Goal: Navigation & Orientation: Find specific page/section

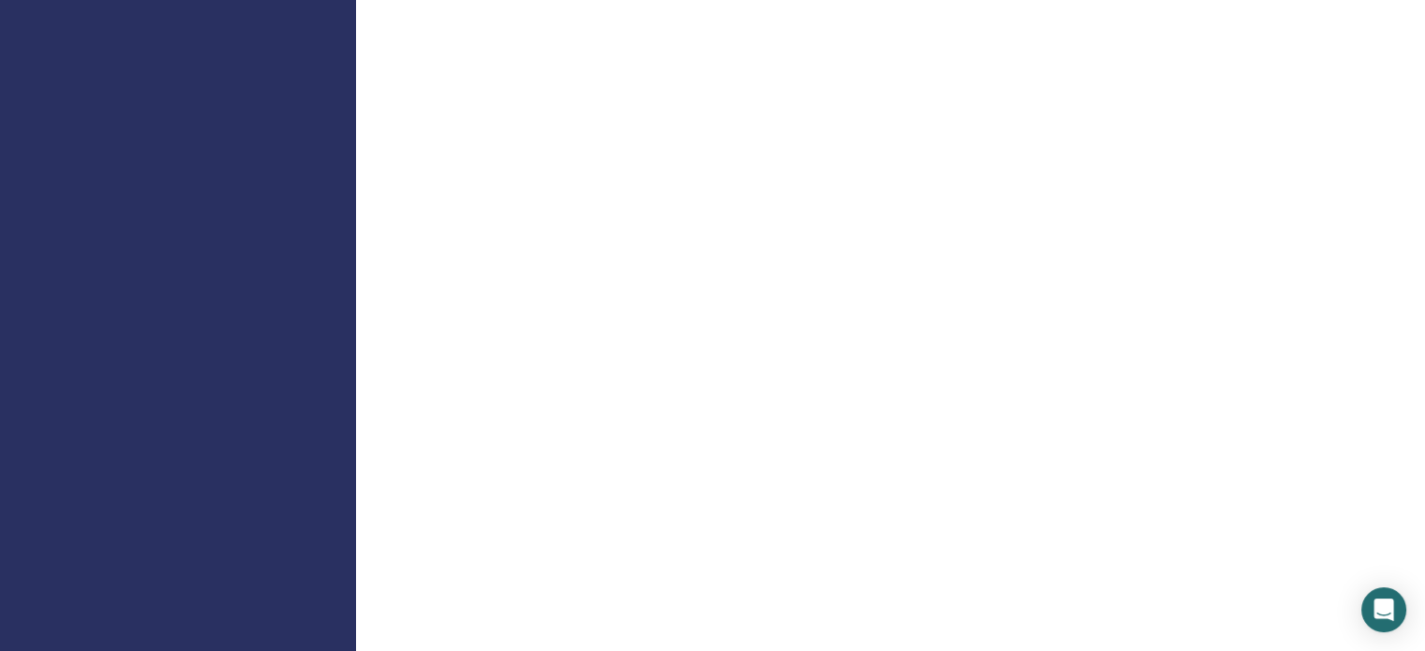
scroll to position [1592, 0]
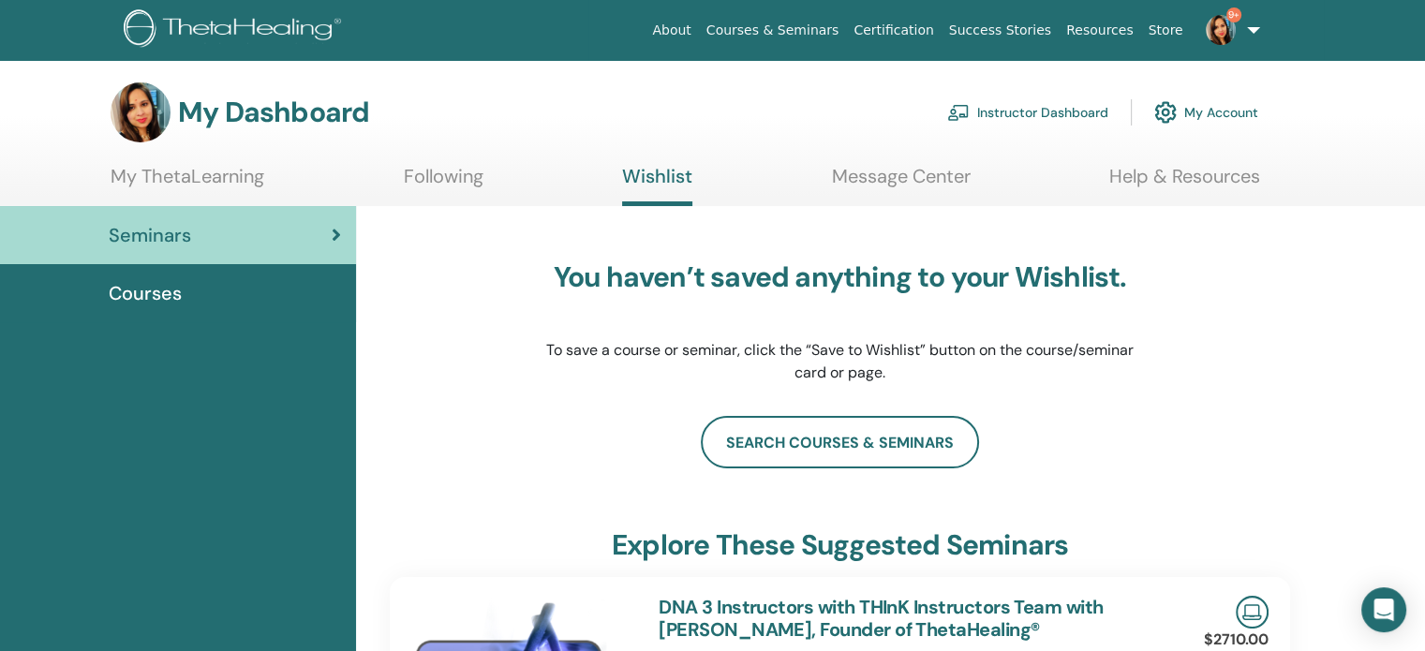
click at [452, 184] on link "Following" at bounding box center [444, 183] width 80 height 37
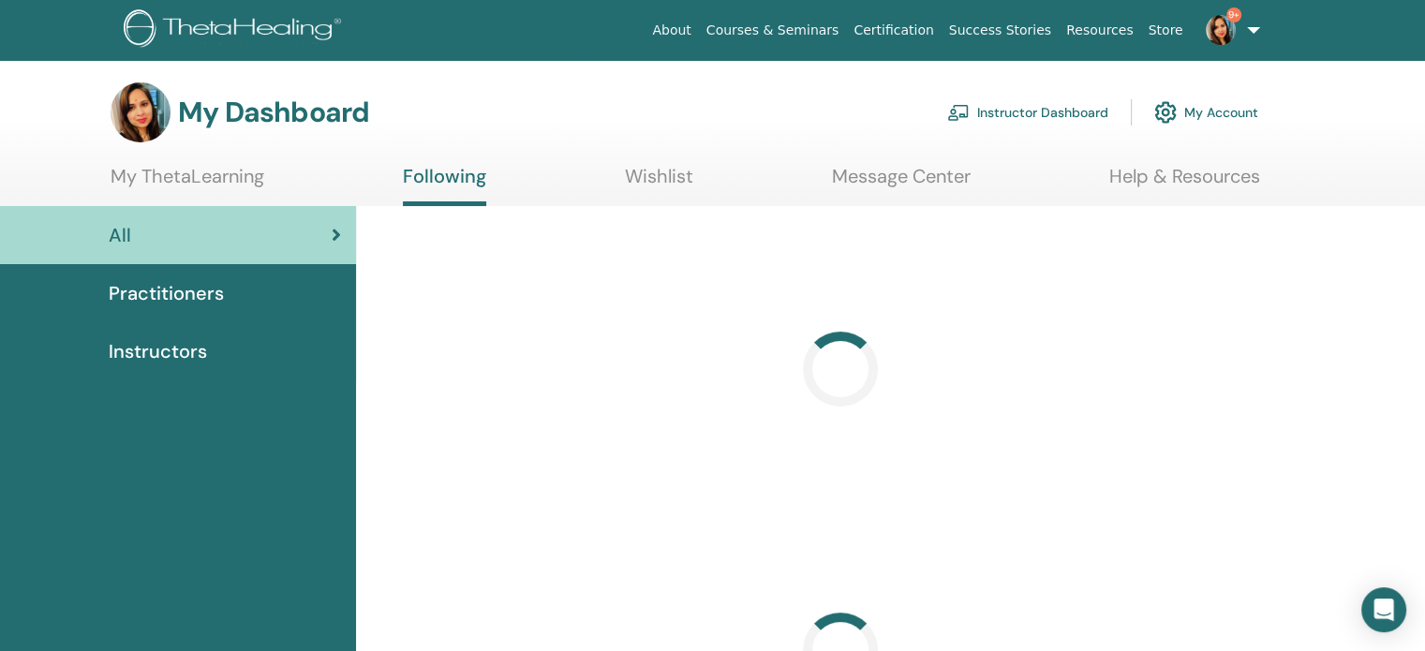
click at [191, 181] on link "My ThetaLearning" at bounding box center [188, 183] width 154 height 37
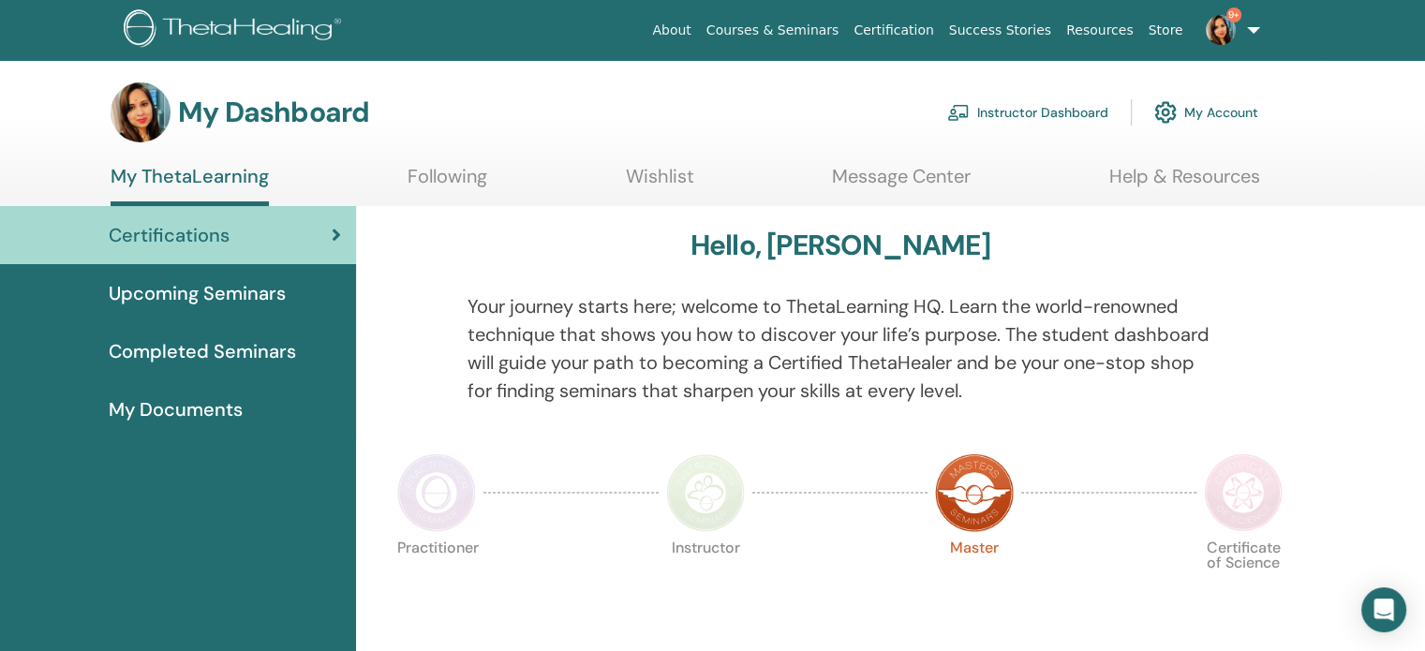
click at [233, 295] on span "Upcoming Seminars" at bounding box center [197, 293] width 177 height 28
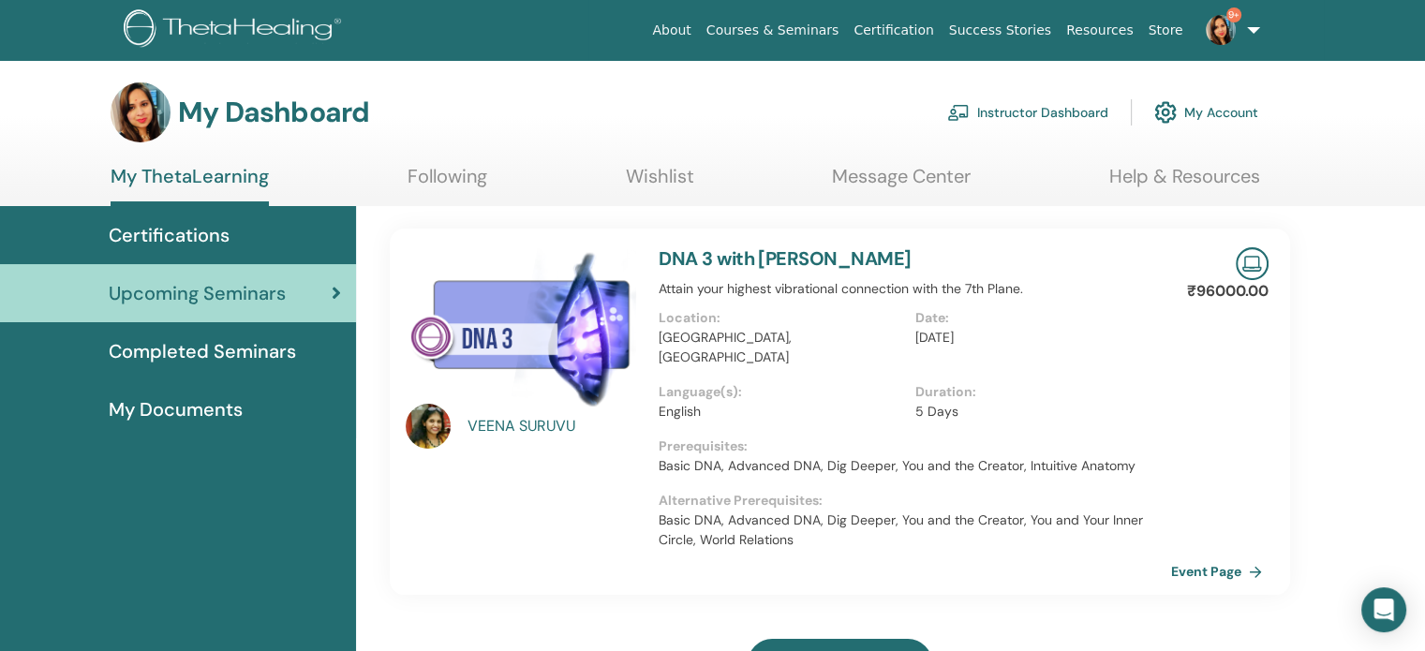
click at [448, 179] on link "Following" at bounding box center [447, 183] width 80 height 37
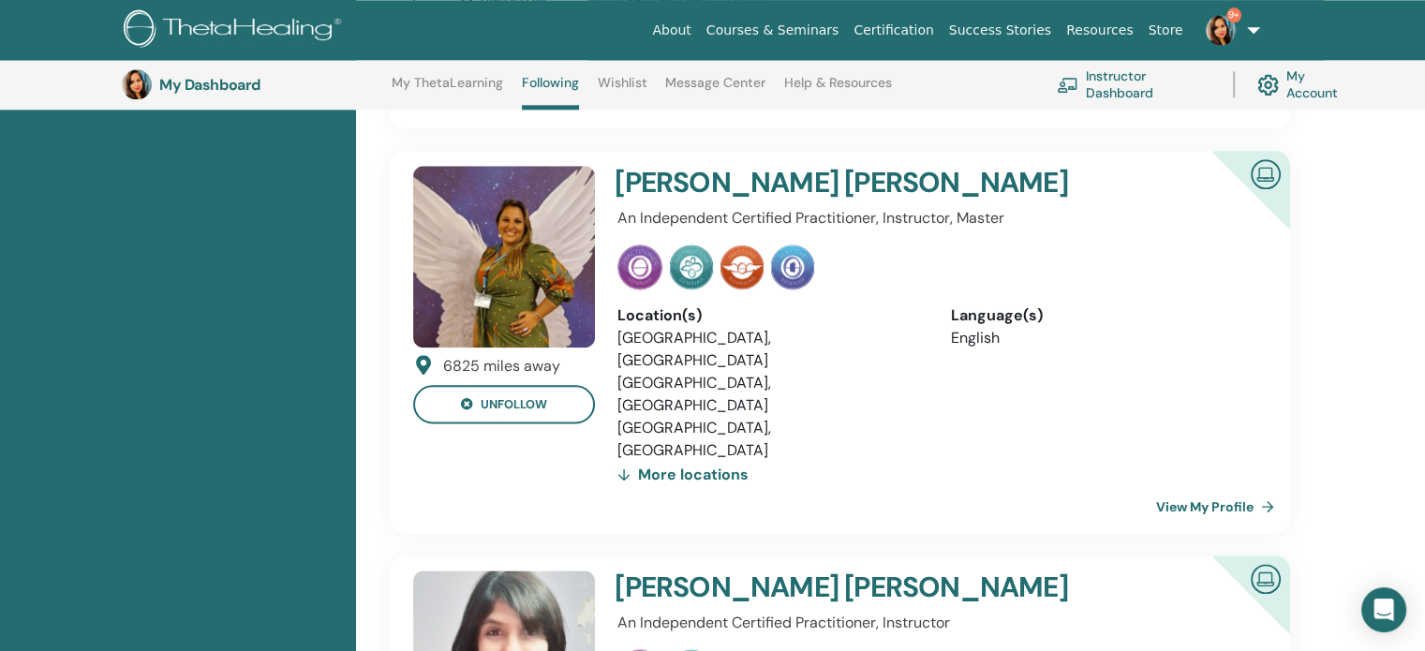
scroll to position [2297, 0]
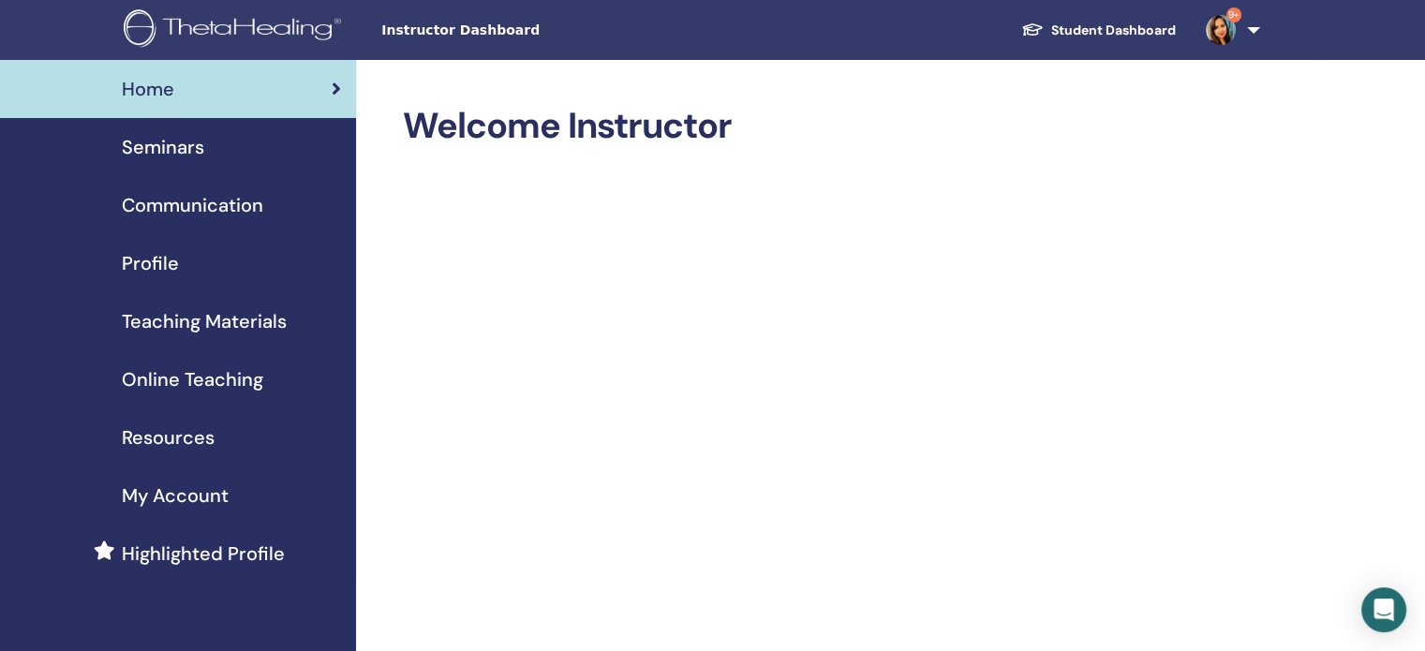
click at [1120, 17] on link "Student Dashboard" at bounding box center [1098, 30] width 185 height 35
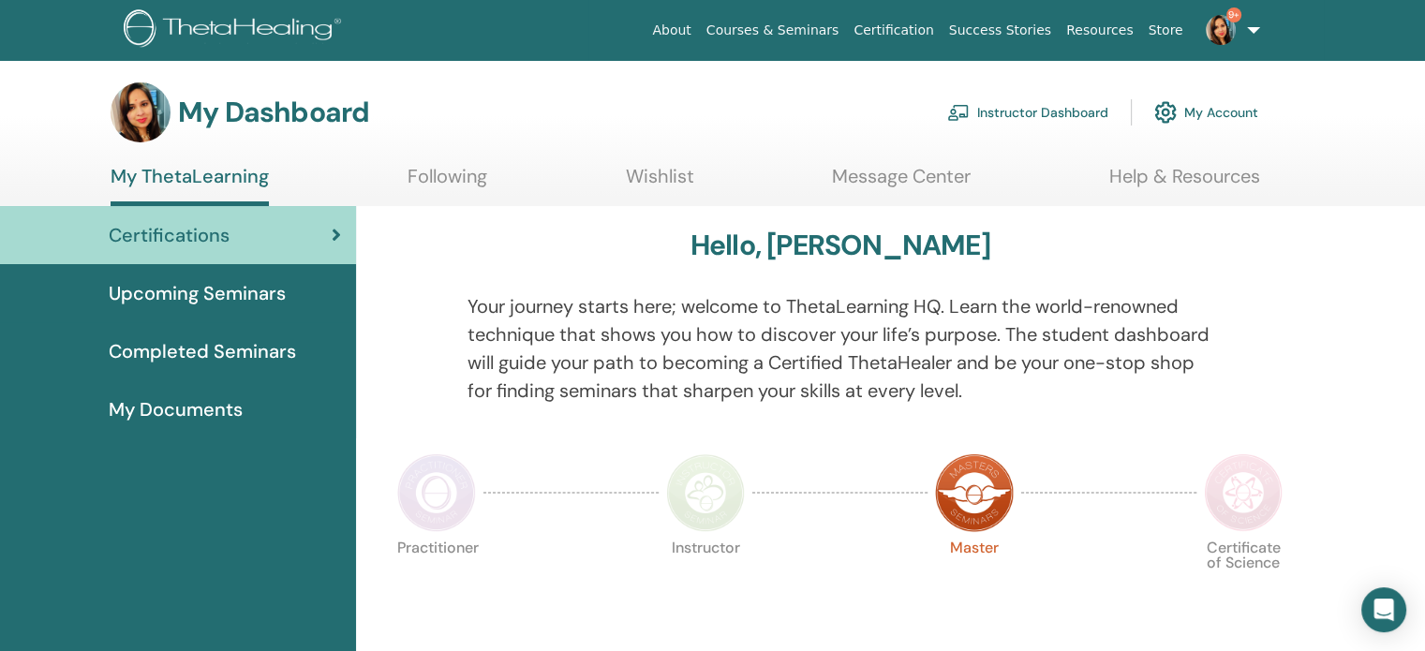
click at [282, 293] on span "Upcoming Seminars" at bounding box center [197, 293] width 177 height 28
